Goal: Task Accomplishment & Management: Manage account settings

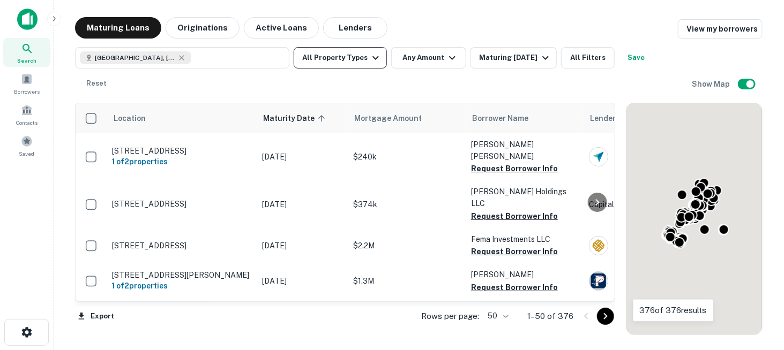
click at [375, 59] on icon "button" at bounding box center [375, 57] width 13 height 13
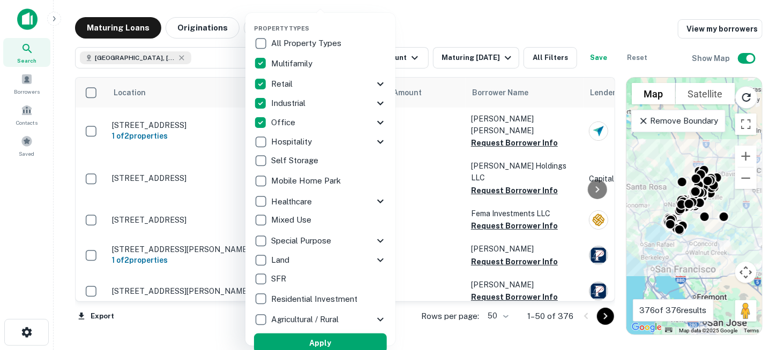
click at [334, 339] on button "Apply" at bounding box center [320, 343] width 133 height 19
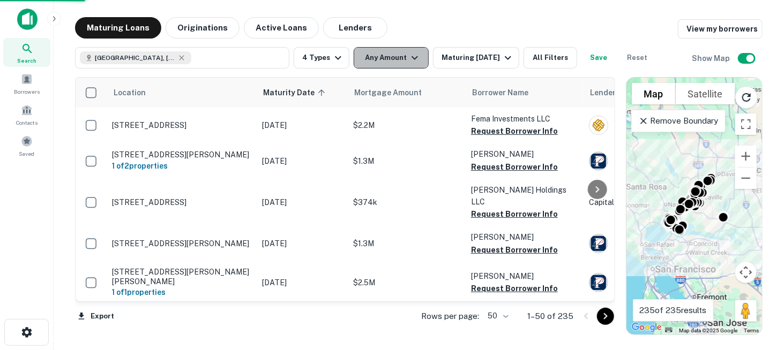
click at [409, 59] on icon "button" at bounding box center [414, 57] width 13 height 13
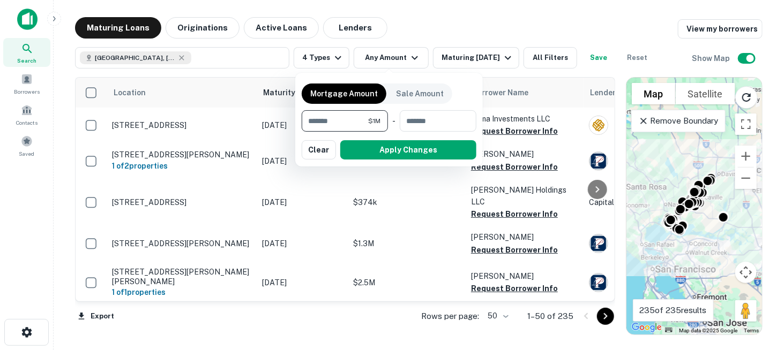
type input "*******"
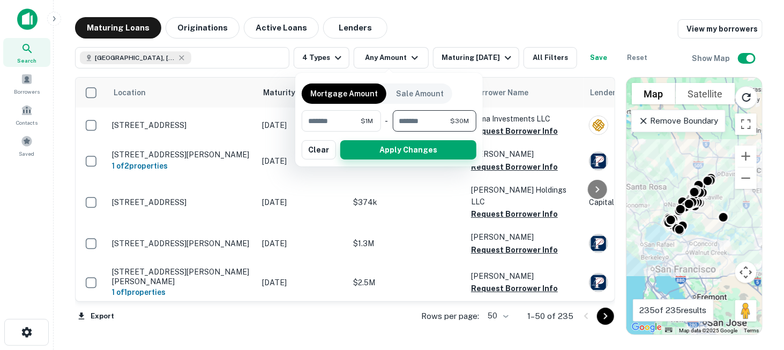
type input "********"
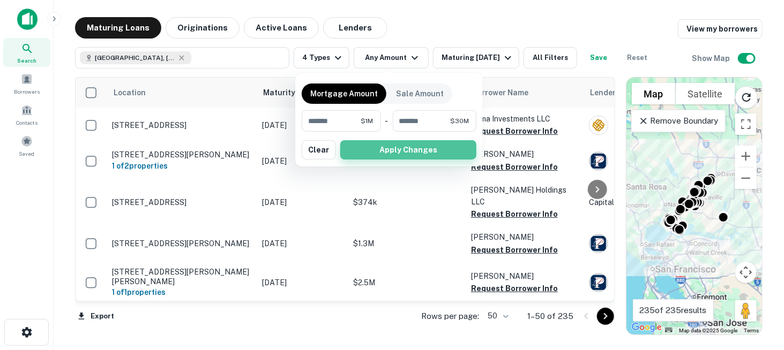
click at [411, 157] on button "Apply Changes" at bounding box center [408, 149] width 136 height 19
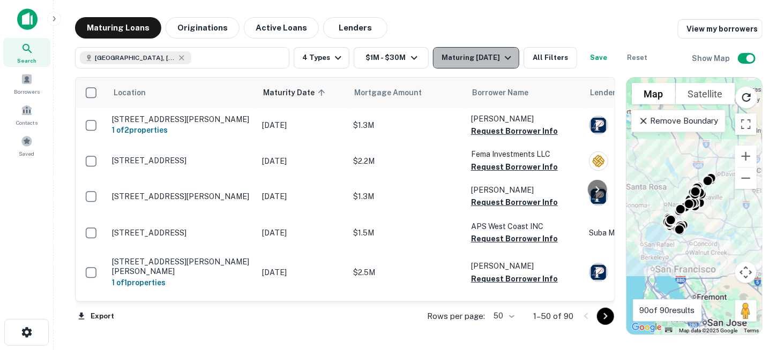
click at [486, 56] on div "Maturing In 1 Year" at bounding box center [477, 57] width 73 height 13
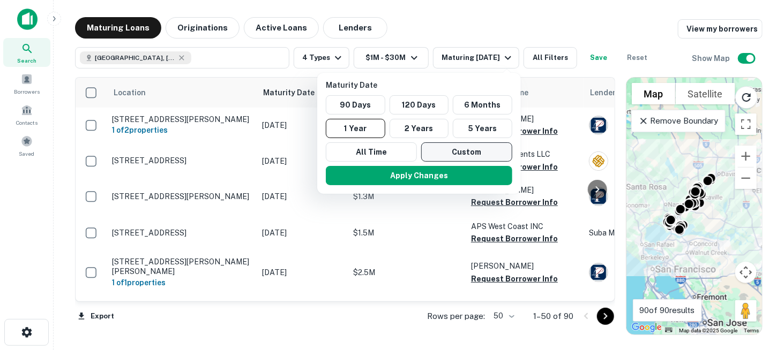
click at [447, 148] on button "Custom" at bounding box center [466, 151] width 91 height 19
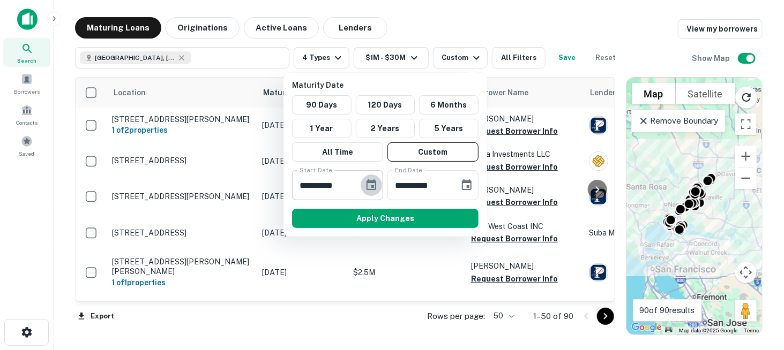
click at [366, 184] on icon "Choose date, selected date is Oct 6, 2025" at bounding box center [371, 185] width 13 height 13
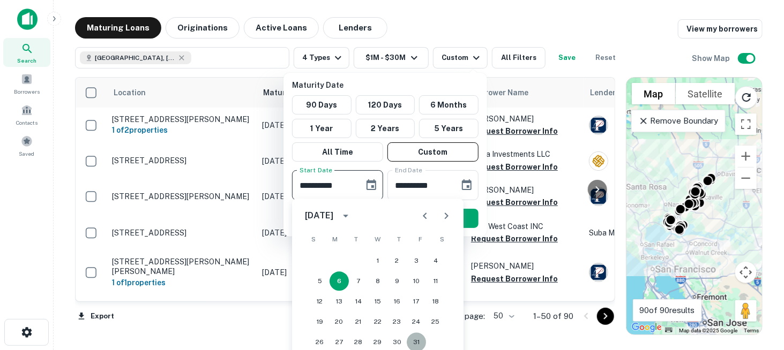
click at [413, 341] on button "31" at bounding box center [416, 342] width 19 height 19
type input "**********"
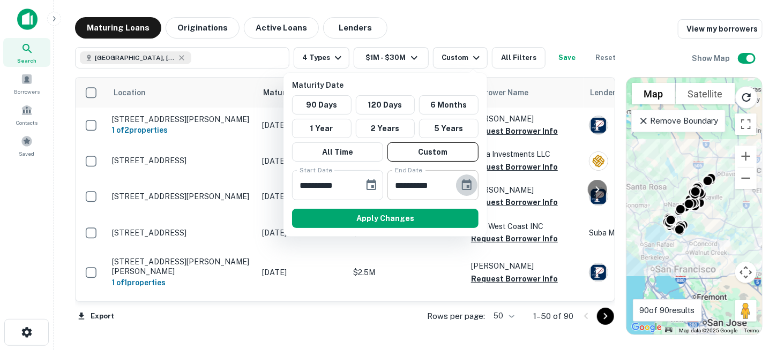
click at [463, 182] on icon "Choose date, selected date is Apr 4, 2026" at bounding box center [467, 184] width 10 height 11
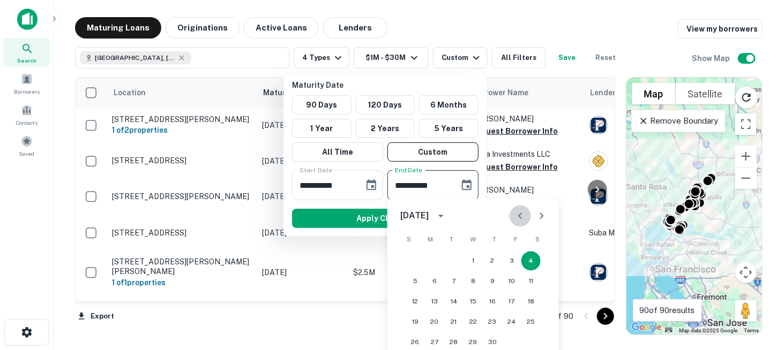
click at [522, 214] on icon "Previous month" at bounding box center [520, 215] width 13 height 13
click at [453, 338] on button "31" at bounding box center [453, 342] width 19 height 19
type input "**********"
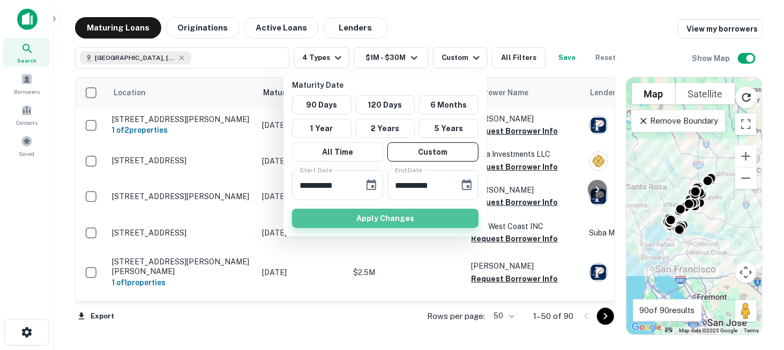
click at [372, 218] on button "Apply Changes" at bounding box center [385, 218] width 186 height 19
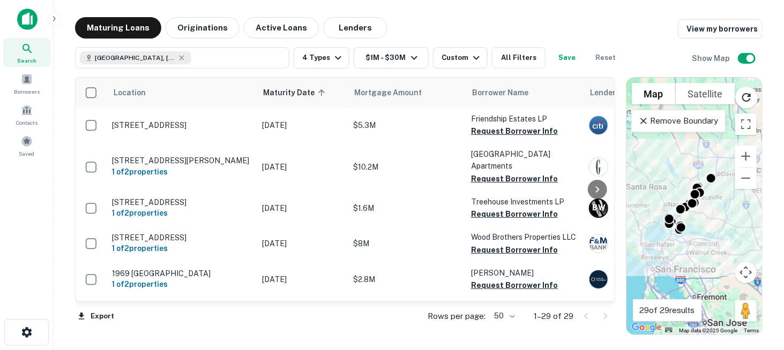
drag, startPoint x: 530, startPoint y: 20, endPoint x: 509, endPoint y: 26, distance: 21.9
drag, startPoint x: 509, startPoint y: 26, endPoint x: 480, endPoint y: 24, distance: 29.0
click at [480, 24] on div "Maturing Loans Originations Active Loans Lenders View my borrowers" at bounding box center [418, 27] width 687 height 21
drag, startPoint x: 478, startPoint y: 26, endPoint x: 461, endPoint y: 24, distance: 17.3
click at [461, 24] on div "Maturing Loans Originations Active Loans Lenders View my borrowers" at bounding box center [418, 27] width 687 height 21
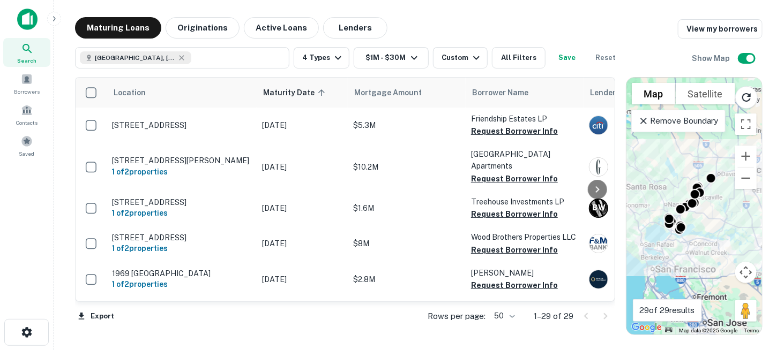
drag, startPoint x: 458, startPoint y: 24, endPoint x: 451, endPoint y: 21, distance: 8.0
click at [451, 21] on div "Maturing Loans Originations Active Loans Lenders View my borrowers" at bounding box center [418, 27] width 687 height 21
drag, startPoint x: 446, startPoint y: 24, endPoint x: 439, endPoint y: 24, distance: 6.4
click at [440, 24] on div "Maturing Loans Originations Active Loans Lenders View my borrowers" at bounding box center [418, 27] width 687 height 21
click at [416, 14] on main "Maturing Loans Originations Active Loans Lenders View my borrowers Solano Count…" at bounding box center [419, 175] width 730 height 350
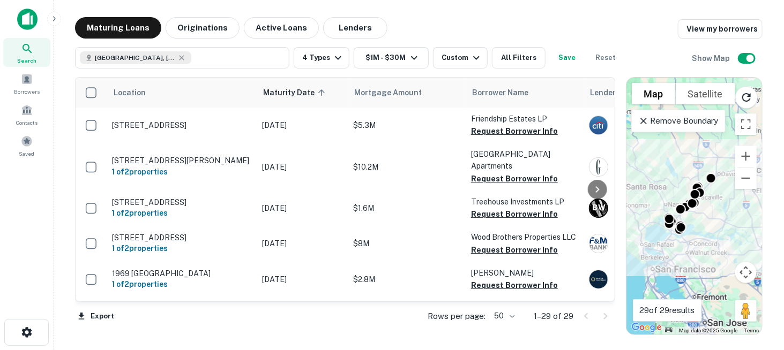
click at [566, 54] on button "Save" at bounding box center [567, 57] width 34 height 21
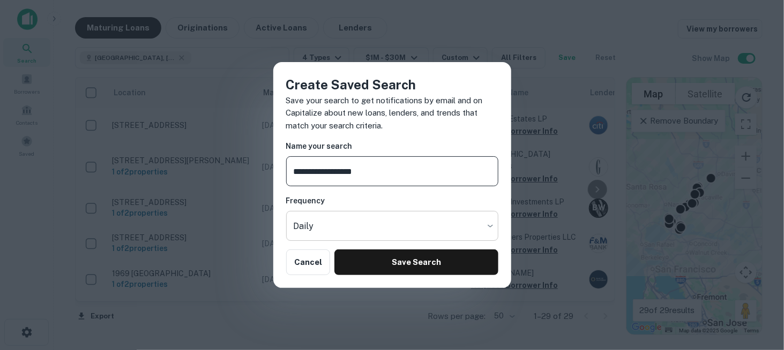
type input "**********"
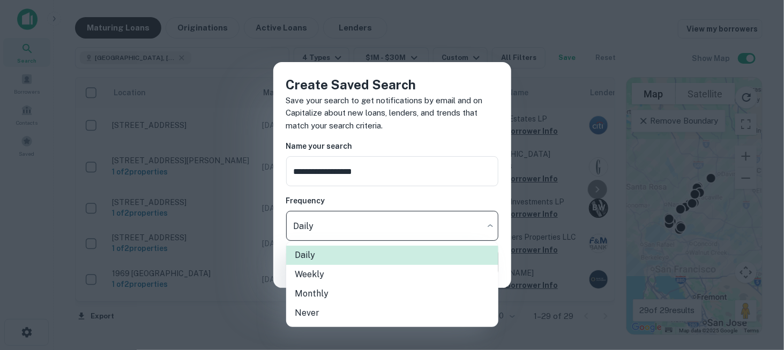
click at [404, 237] on body "Search Borrowers Contacts Saved Maturing Loans Originations Active Loans Lender…" at bounding box center [392, 175] width 784 height 350
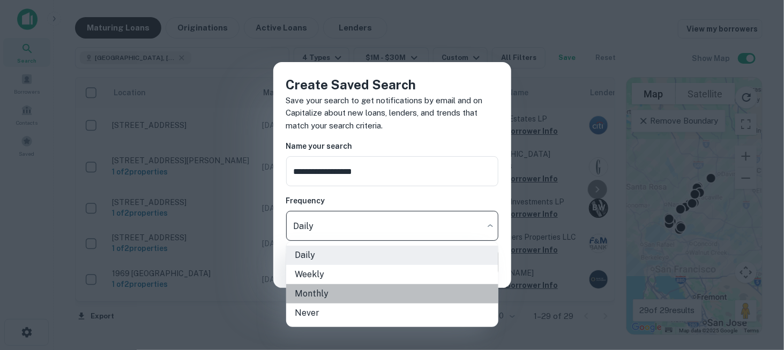
click at [372, 298] on li "Monthly" at bounding box center [392, 293] width 212 height 19
type input "*******"
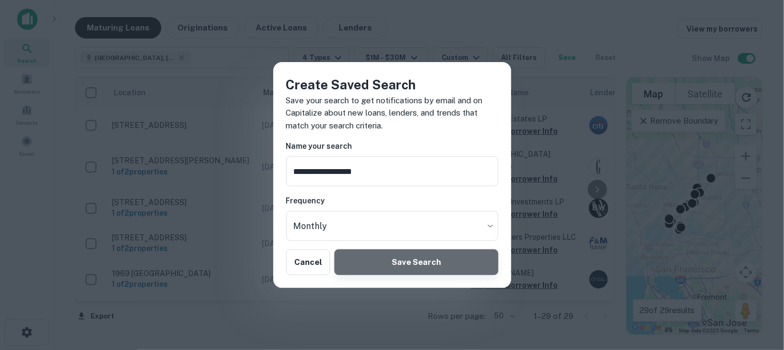
click at [419, 273] on button "Save Search" at bounding box center [415, 263] width 163 height 26
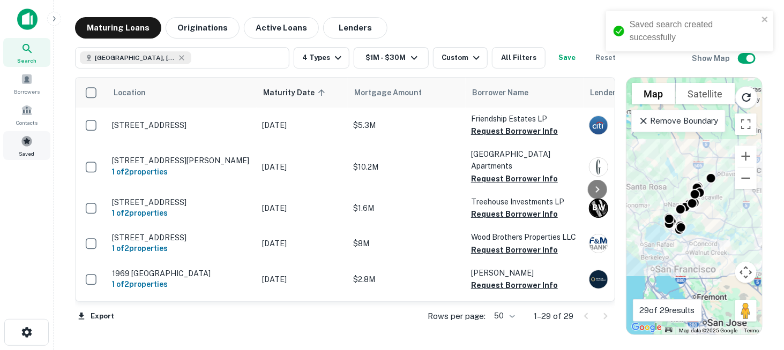
click at [28, 141] on span at bounding box center [27, 142] width 12 height 12
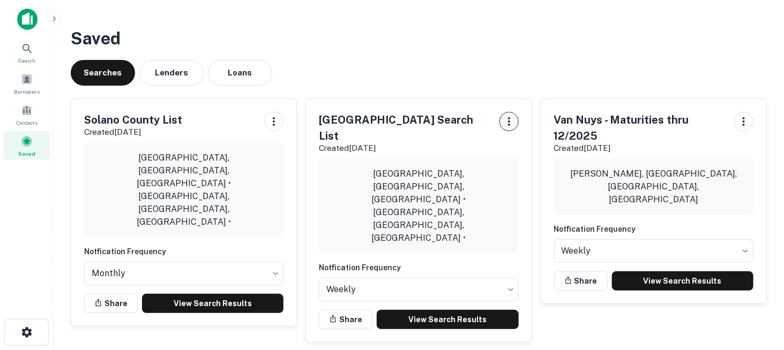
click at [507, 118] on icon "button" at bounding box center [508, 121] width 13 height 13
click at [471, 161] on li "Share" at bounding box center [481, 163] width 70 height 19
drag, startPoint x: 441, startPoint y: 96, endPoint x: 422, endPoint y: 88, distance: 20.9
drag, startPoint x: 422, startPoint y: 88, endPoint x: 439, endPoint y: 86, distance: 17.3
click at [402, 85] on div "Searches Lenders Loans" at bounding box center [419, 73] width 696 height 26
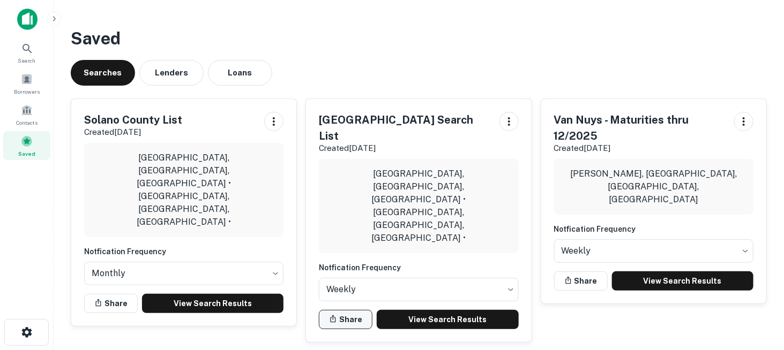
click at [337, 310] on button "Share" at bounding box center [346, 319] width 54 height 19
click at [706, 25] on div "Link copied to clipboard" at bounding box center [693, 27] width 129 height 13
click at [357, 66] on div "Searches Lenders Loans" at bounding box center [419, 73] width 696 height 26
click at [399, 117] on h5 "Sacramento Search List" at bounding box center [404, 128] width 171 height 32
click at [500, 115] on div at bounding box center [508, 133] width 19 height 43
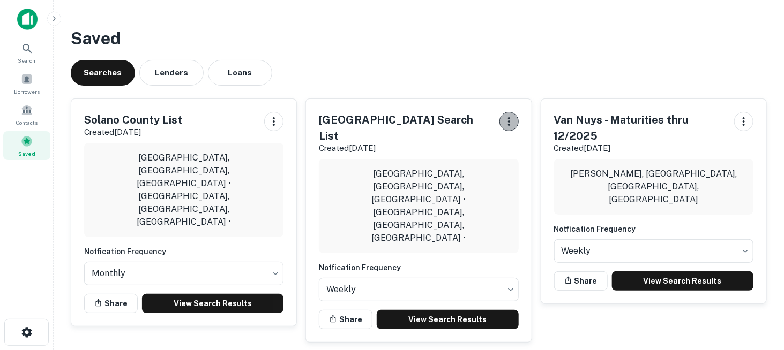
click at [508, 121] on icon "button" at bounding box center [508, 121] width 13 height 13
click at [355, 117] on div at bounding box center [392, 175] width 784 height 350
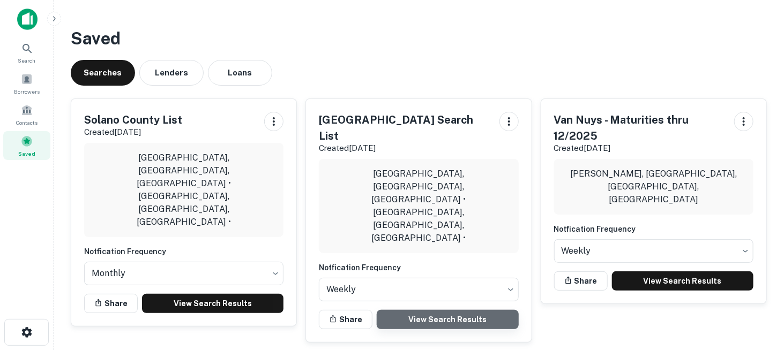
click at [450, 310] on link "View Search Results" at bounding box center [447, 319] width 141 height 19
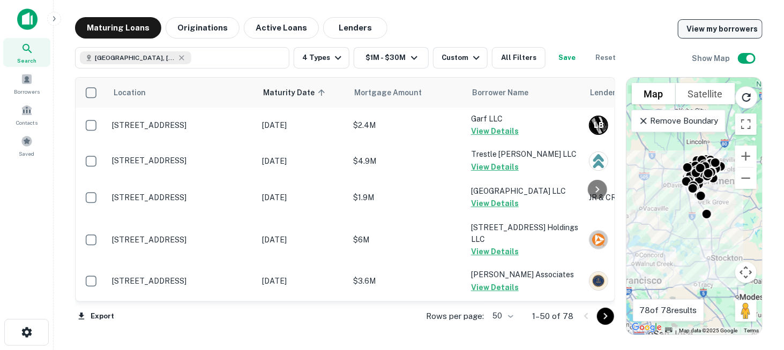
click at [705, 32] on link "View my borrowers" at bounding box center [720, 28] width 85 height 19
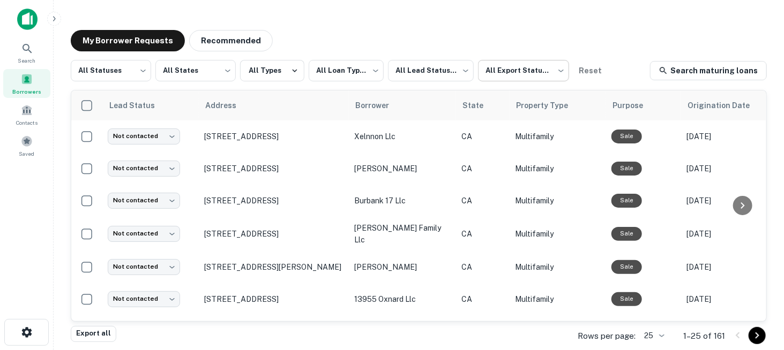
click at [540, 71] on body "**********" at bounding box center [392, 175] width 784 height 350
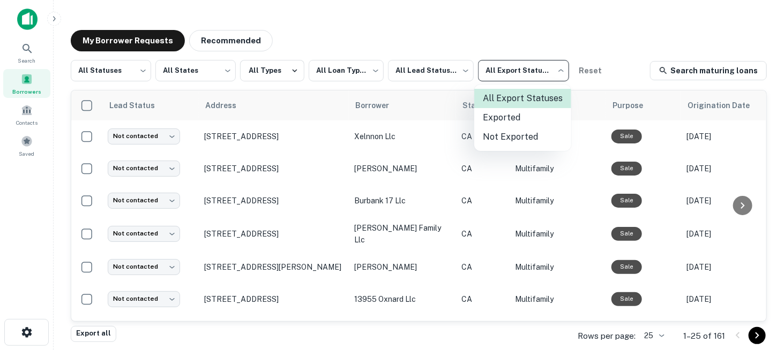
click at [442, 65] on div at bounding box center [392, 175] width 784 height 350
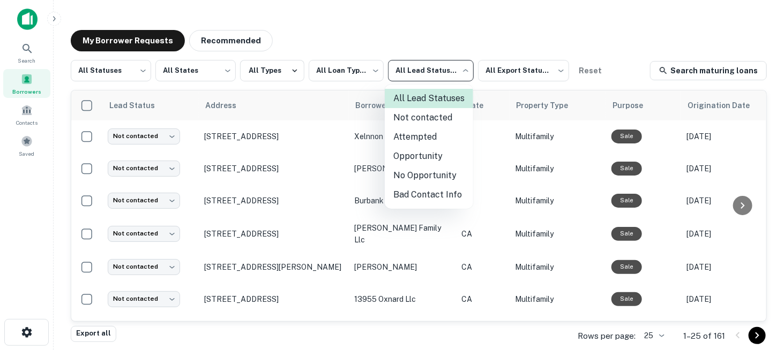
click at [432, 70] on body "**********" at bounding box center [392, 175] width 784 height 350
click at [372, 71] on div at bounding box center [392, 175] width 784 height 350
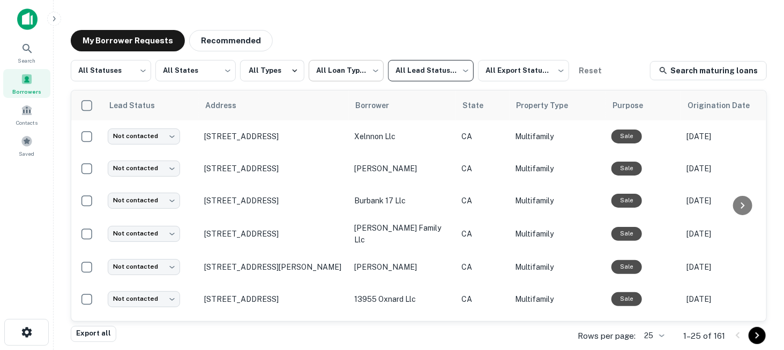
click at [363, 71] on body "**********" at bounding box center [392, 175] width 784 height 350
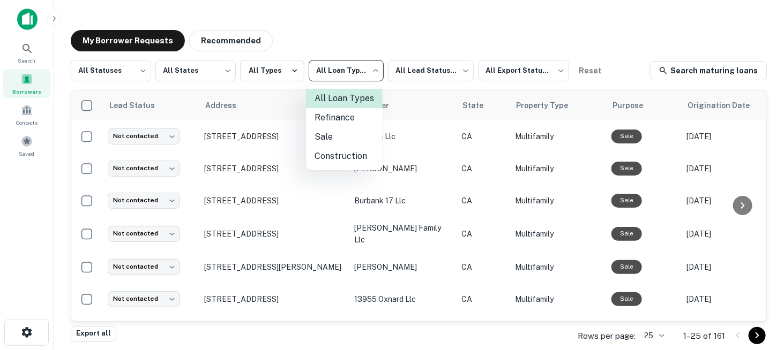
click at [251, 71] on div at bounding box center [392, 175] width 784 height 350
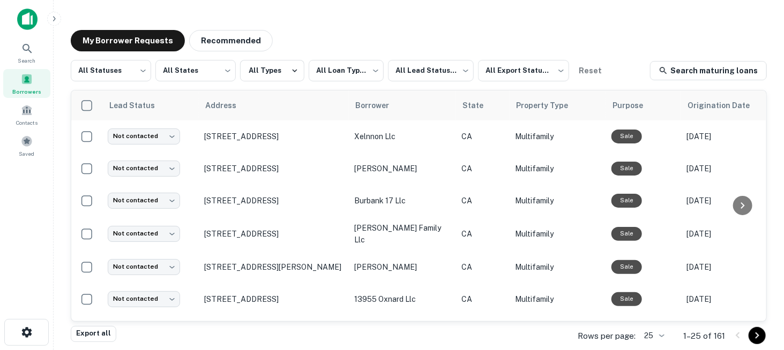
click at [261, 70] on button "All Types" at bounding box center [272, 70] width 64 height 21
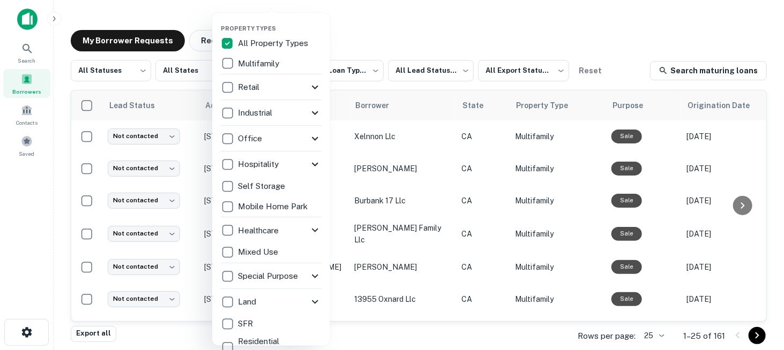
click at [392, 36] on div at bounding box center [392, 175] width 784 height 350
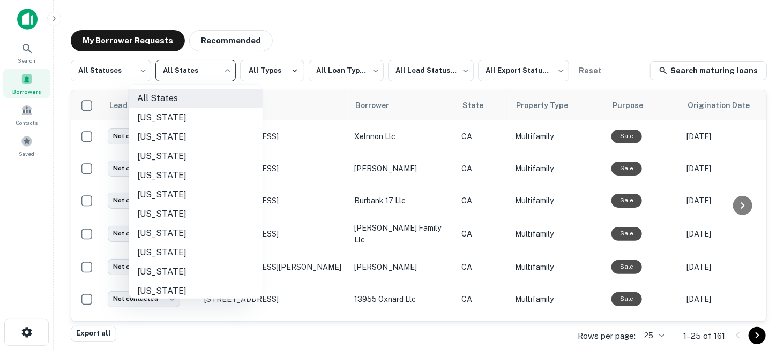
click at [201, 73] on body "**********" at bounding box center [392, 175] width 784 height 350
click at [125, 74] on div at bounding box center [392, 175] width 784 height 350
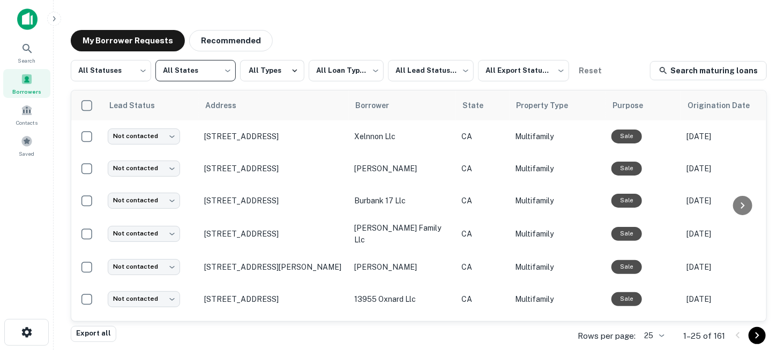
click at [125, 74] on body "**********" at bounding box center [392, 175] width 784 height 350
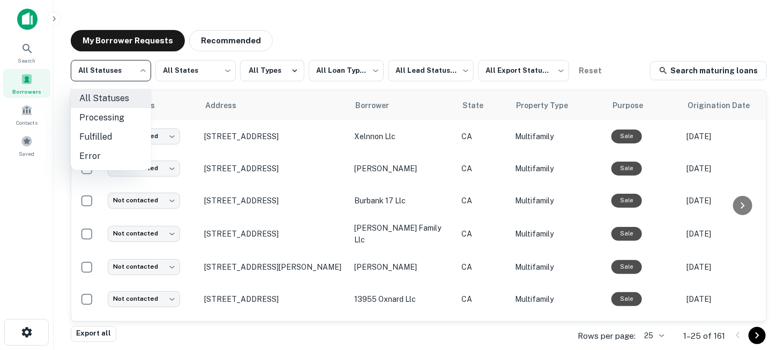
click at [324, 32] on div at bounding box center [392, 175] width 784 height 350
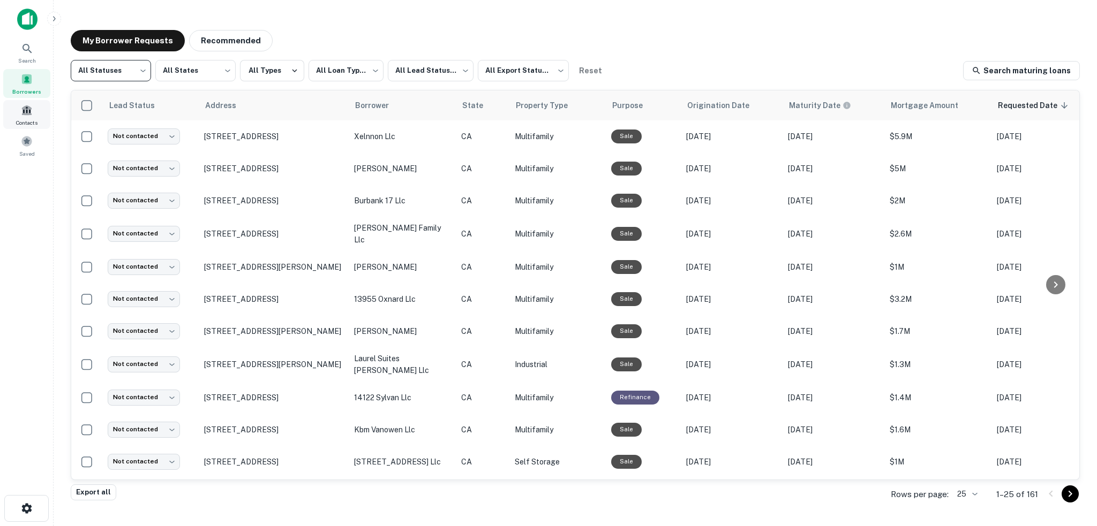
click at [28, 116] on div "Contacts" at bounding box center [26, 114] width 47 height 29
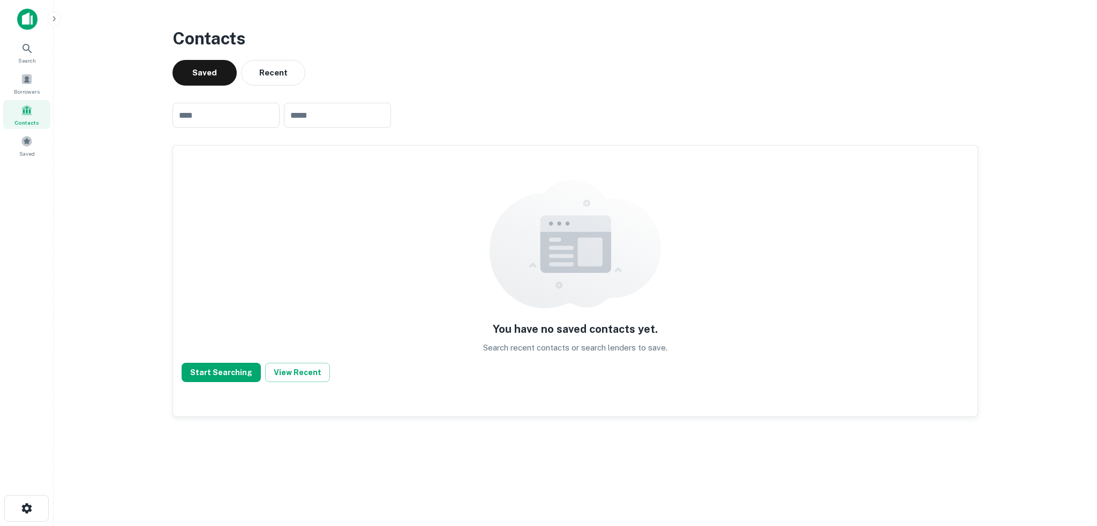
drag, startPoint x: 136, startPoint y: 190, endPoint x: 114, endPoint y: 163, distance: 34.6
drag, startPoint x: 114, startPoint y: 163, endPoint x: 111, endPoint y: 156, distance: 7.3
click at [111, 156] on main "Contacts Saved Recent ​ ​ You have no saved contacts yet. Search recent contact…" at bounding box center [575, 263] width 1043 height 526
drag, startPoint x: 109, startPoint y: 147, endPoint x: 136, endPoint y: 132, distance: 31.2
drag, startPoint x: 136, startPoint y: 132, endPoint x: 114, endPoint y: 107, distance: 34.2
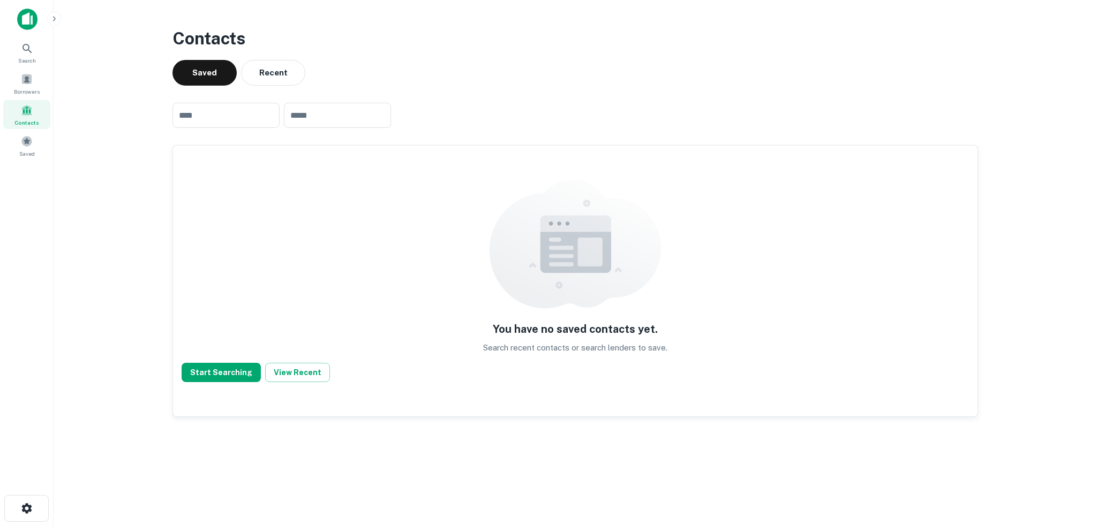
drag, startPoint x: 114, startPoint y: 107, endPoint x: 109, endPoint y: 100, distance: 8.2
click at [109, 100] on main "Contacts Saved Recent ​ ​ You have no saved contacts yet. Search recent contact…" at bounding box center [575, 263] width 1043 height 526
click at [25, 78] on span at bounding box center [27, 79] width 12 height 12
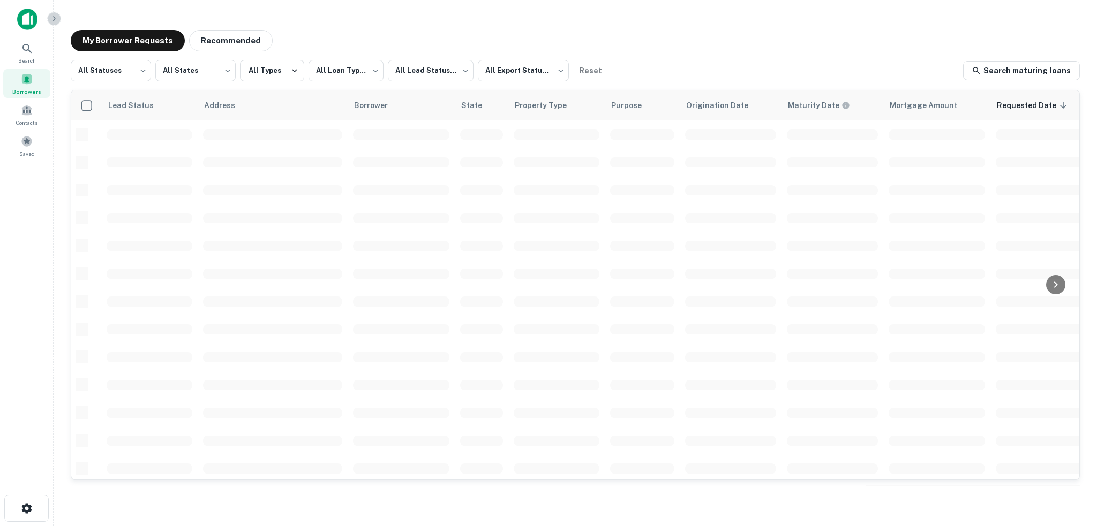
click at [54, 19] on icon "button" at bounding box center [54, 18] width 9 height 9
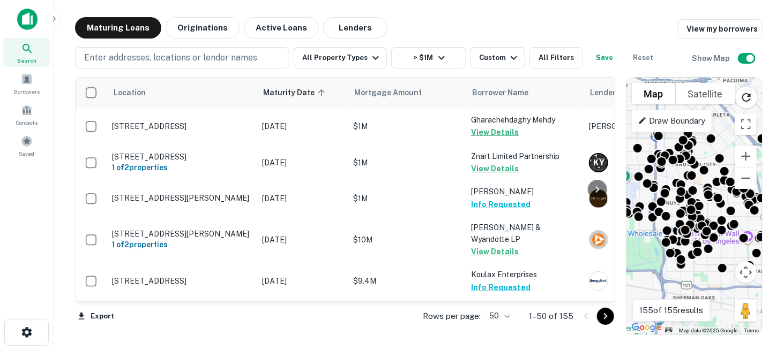
scroll to position [910, 0]
